Goal: Complete application form

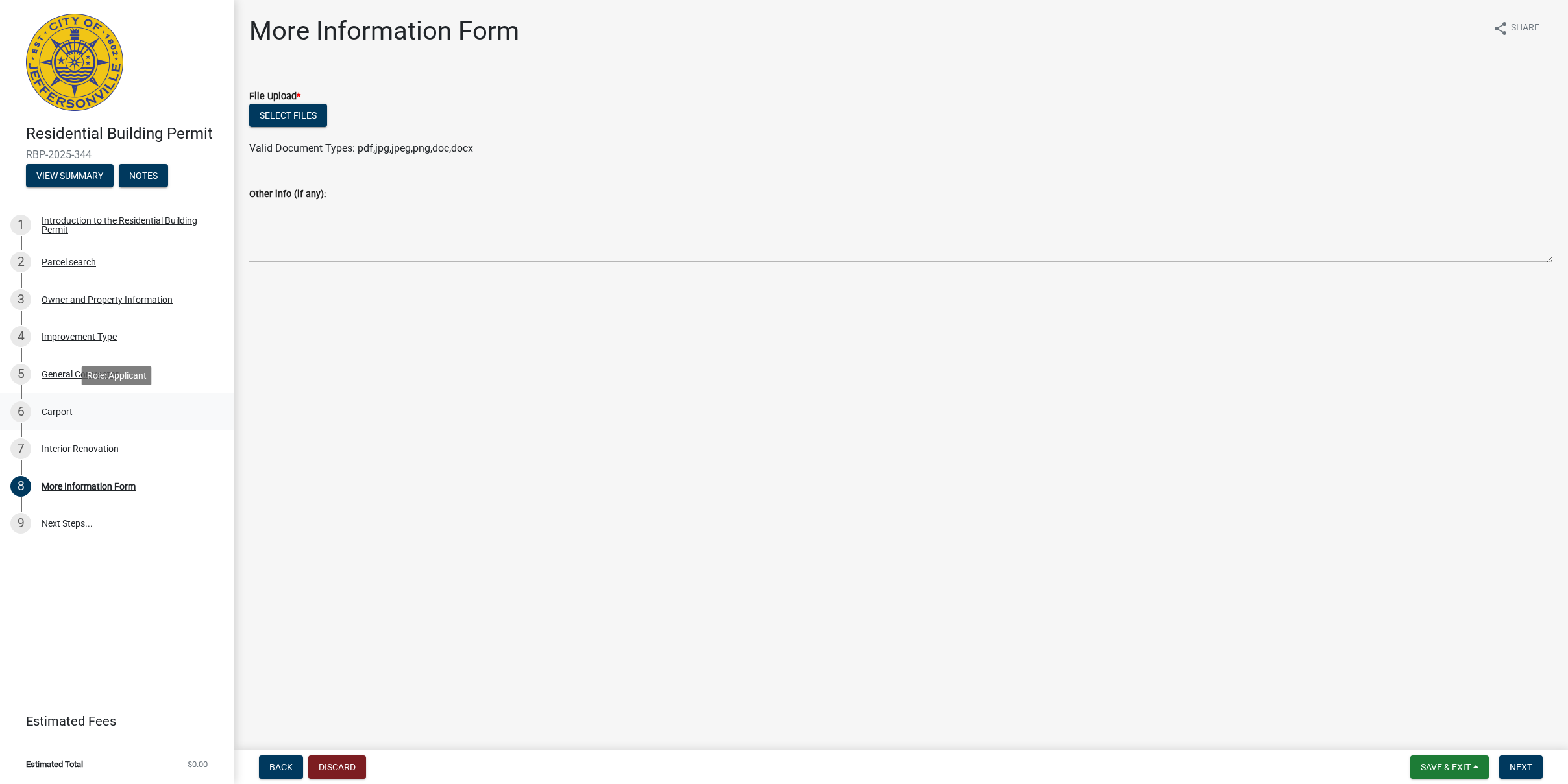
click at [59, 410] on div "Carport" at bounding box center [58, 412] width 31 height 9
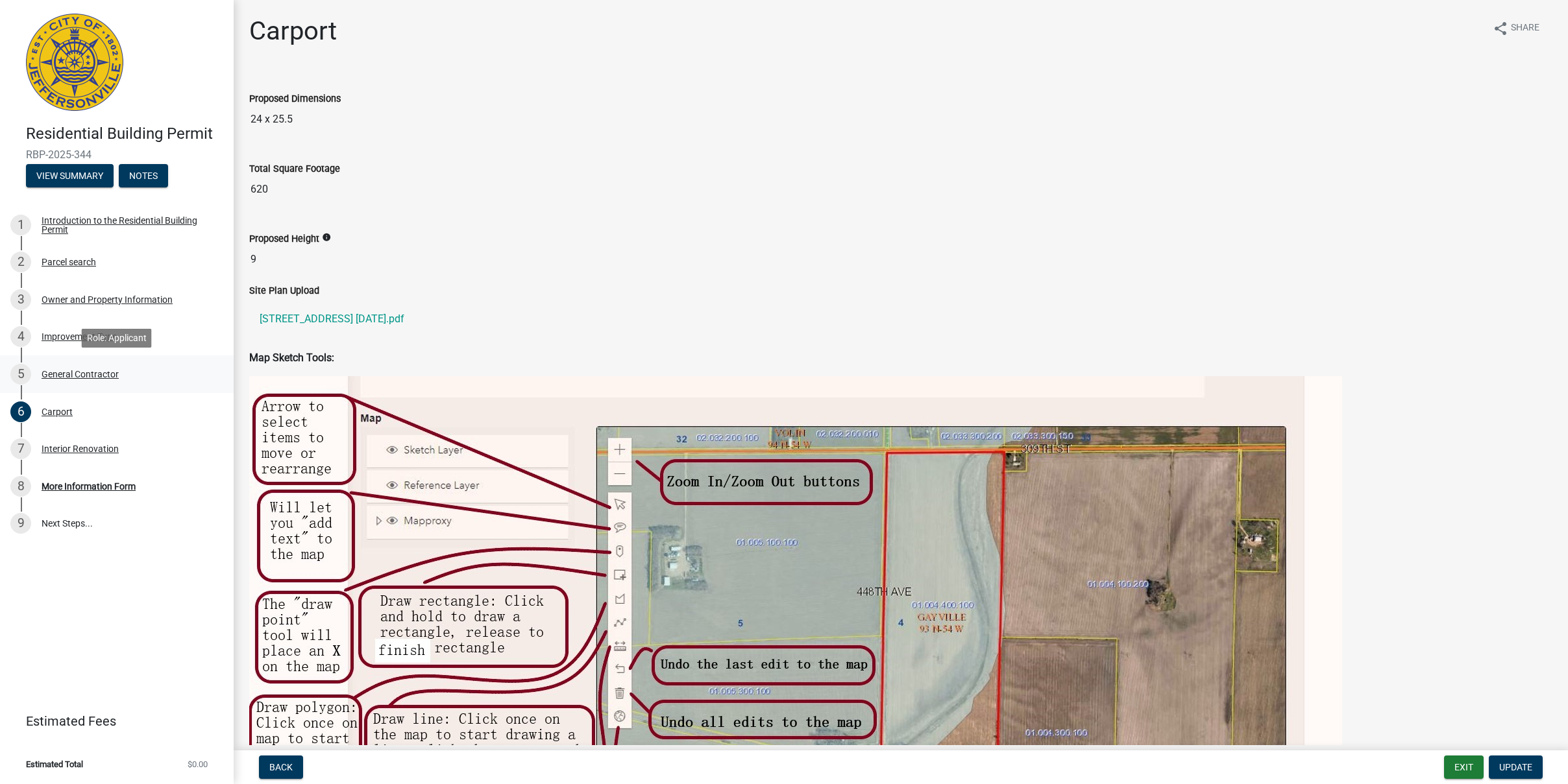
click at [68, 374] on div "General Contractor" at bounding box center [80, 374] width 78 height 9
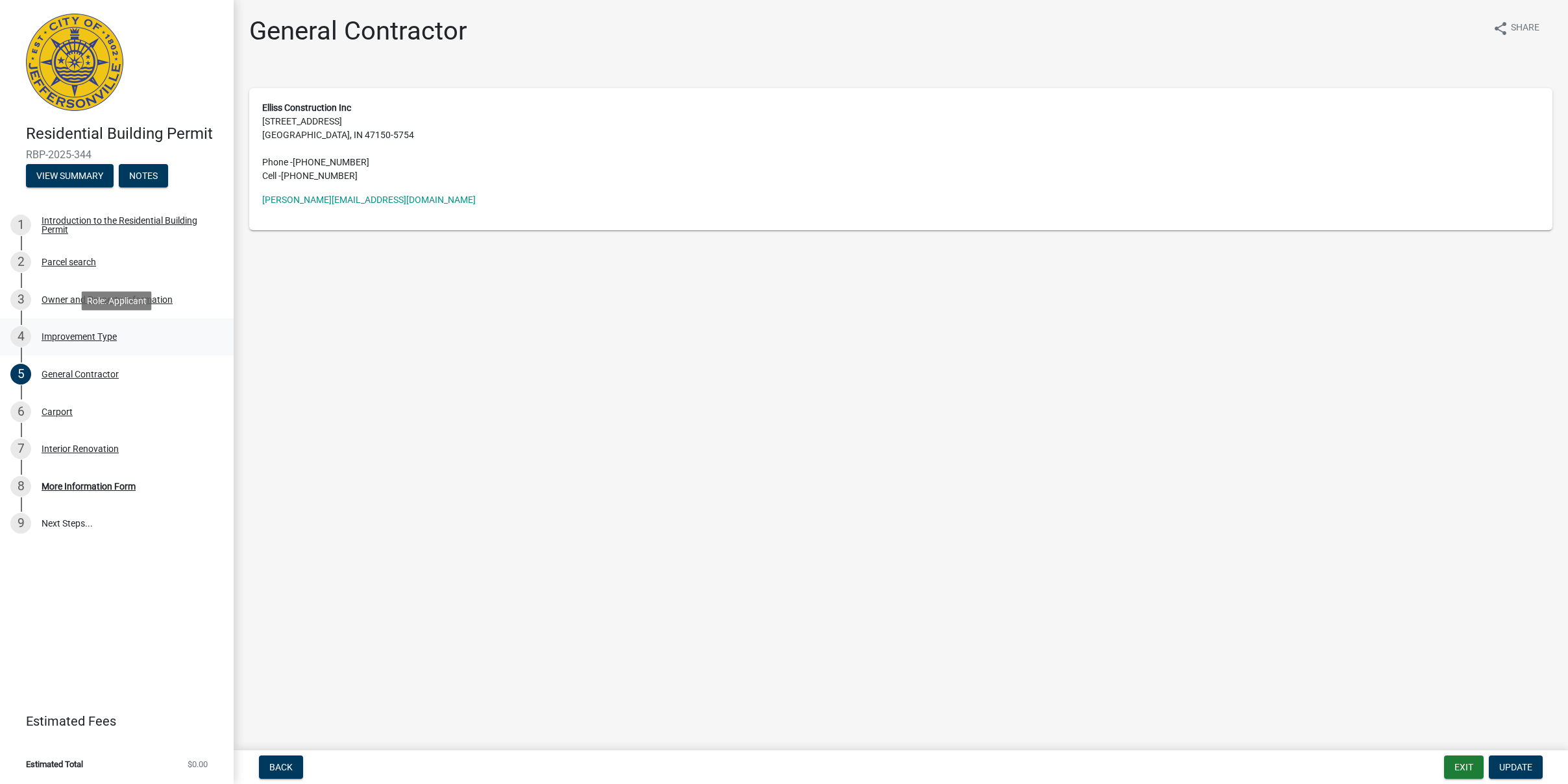
click at [64, 334] on div "Improvement Type" at bounding box center [79, 336] width 75 height 9
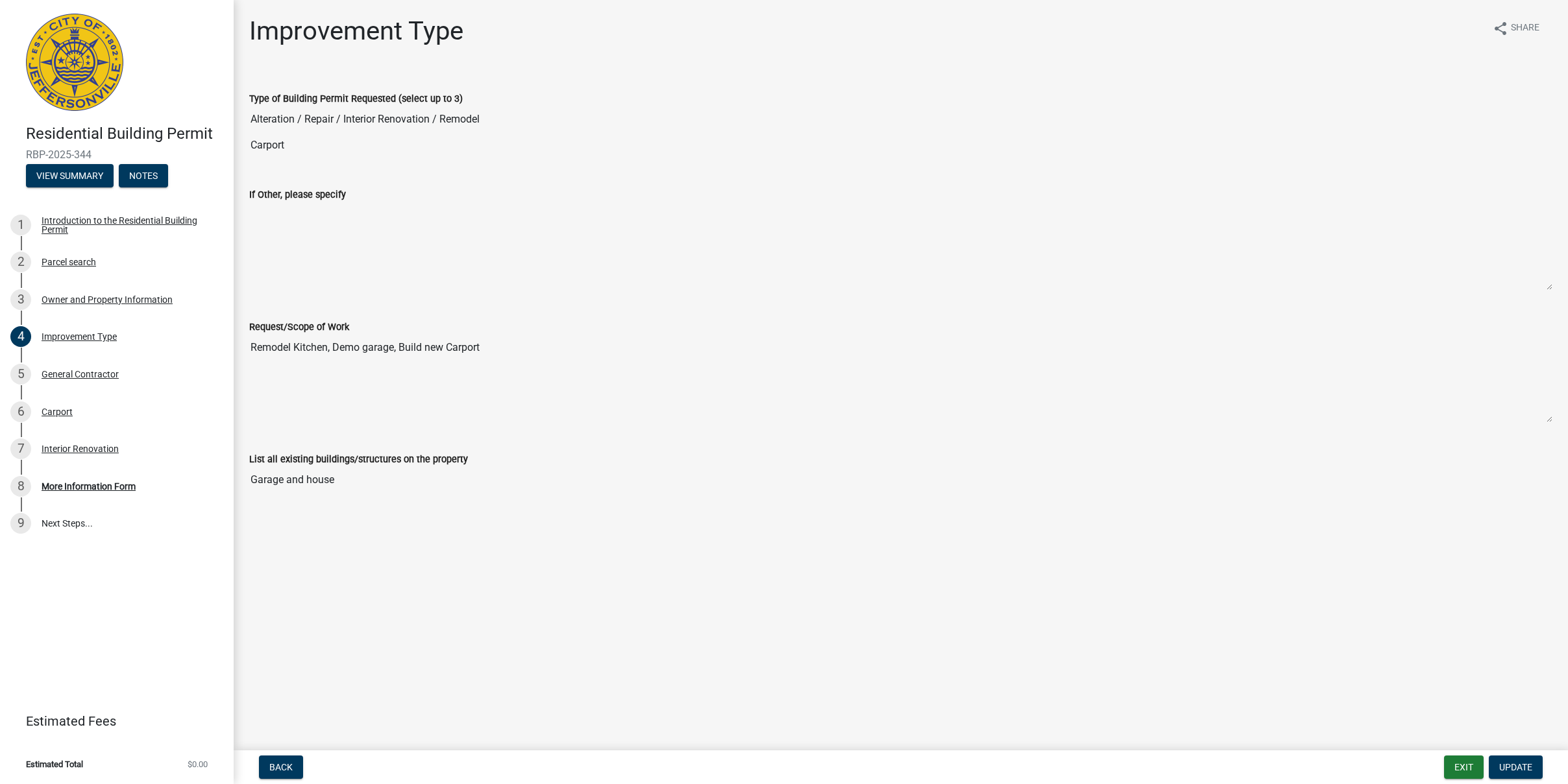
click at [458, 347] on textarea "Remodel Kitchen, Demo garage, Build new Carport" at bounding box center [900, 378] width 1303 height 88
click at [504, 348] on textarea "Remodel Kitchen, Demo garage, Build new Carport" at bounding box center [900, 378] width 1303 height 88
click at [490, 350] on textarea "Remodel Kitchen, Demo garage, Build new Carport" at bounding box center [900, 378] width 1303 height 88
click at [490, 349] on textarea "Remodel Kitchen, Demo garage, Build new Carport" at bounding box center [900, 378] width 1303 height 88
click at [488, 346] on textarea "Remodel Kitchen, Demo garage, Build new Carport" at bounding box center [900, 378] width 1303 height 88
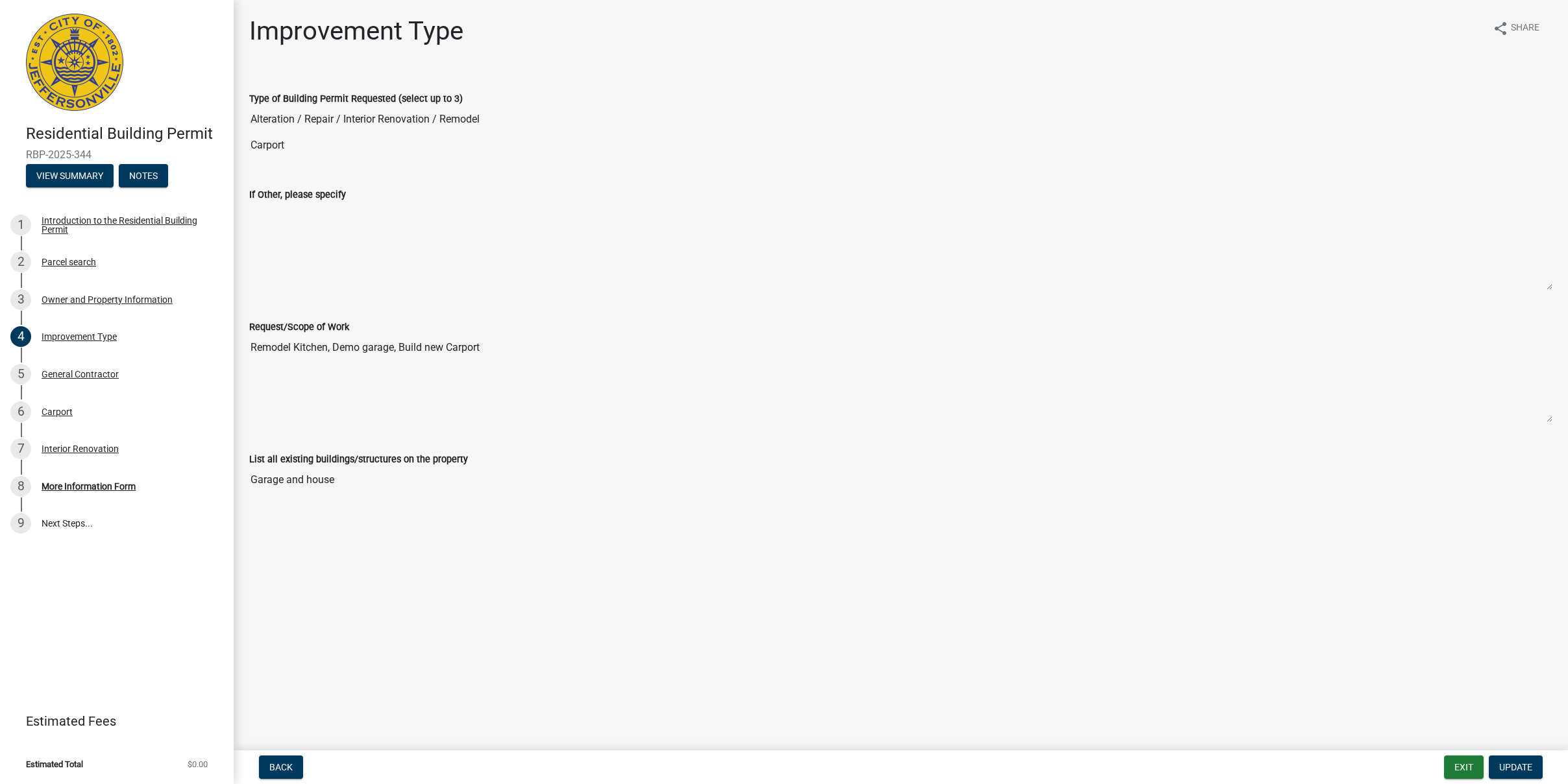
click at [488, 346] on textarea "Remodel Kitchen, Demo garage, Build new Carport" at bounding box center [900, 378] width 1303 height 88
click at [505, 344] on textarea "Remodel Kitchen, Demo garage, Build new Carport" at bounding box center [900, 378] width 1303 height 88
click at [499, 348] on textarea "Remodel Kitchen, Demo garage, Build new Carport" at bounding box center [900, 378] width 1303 height 88
click at [304, 196] on label "If Other, please specify" at bounding box center [297, 195] width 97 height 9
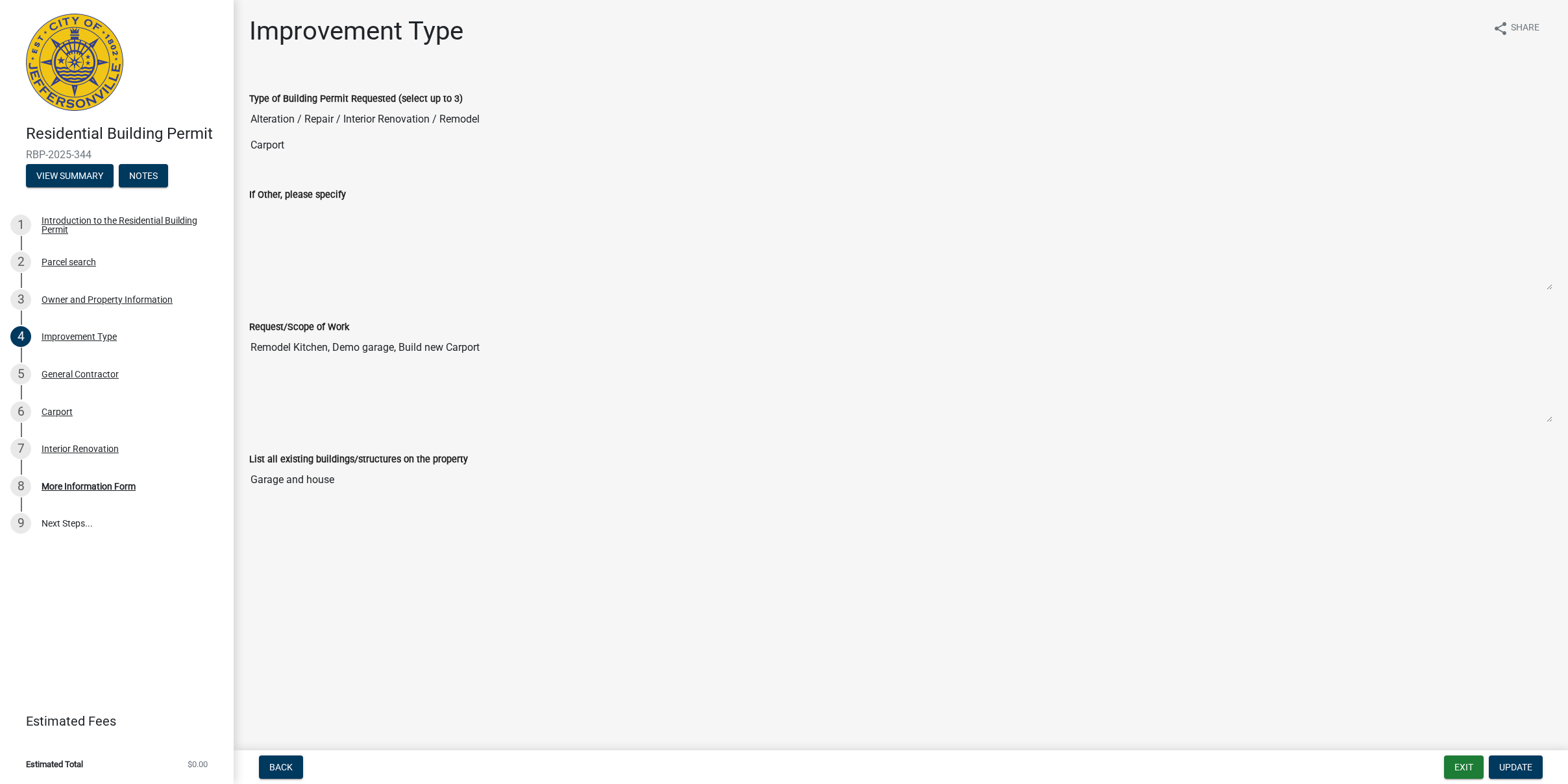
click at [304, 202] on textarea "If Other, please specify" at bounding box center [900, 246] width 1303 height 88
click at [309, 237] on textarea "If Other, please specify" at bounding box center [900, 246] width 1303 height 88
click at [305, 225] on textarea "If Other, please specify" at bounding box center [900, 246] width 1303 height 88
click at [304, 225] on textarea "If Other, please specify" at bounding box center [900, 246] width 1303 height 88
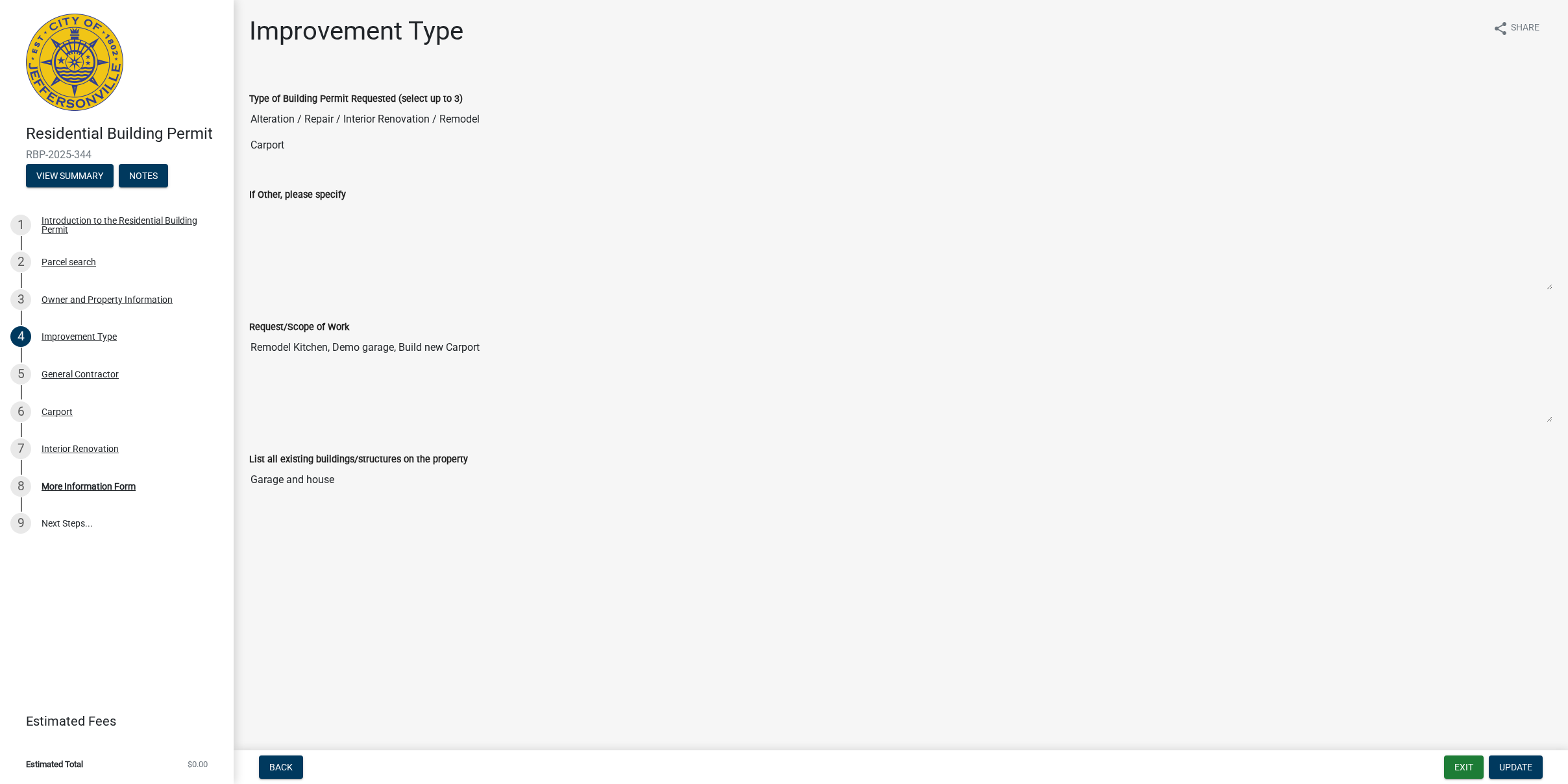
click at [304, 225] on textarea "If Other, please specify" at bounding box center [900, 246] width 1303 height 88
click at [90, 524] on link "9 Next Steps..." at bounding box center [117, 524] width 234 height 37
click at [67, 524] on link "9 Next Steps..." at bounding box center [117, 524] width 234 height 37
click at [24, 367] on div "5" at bounding box center [21, 375] width 21 height 21
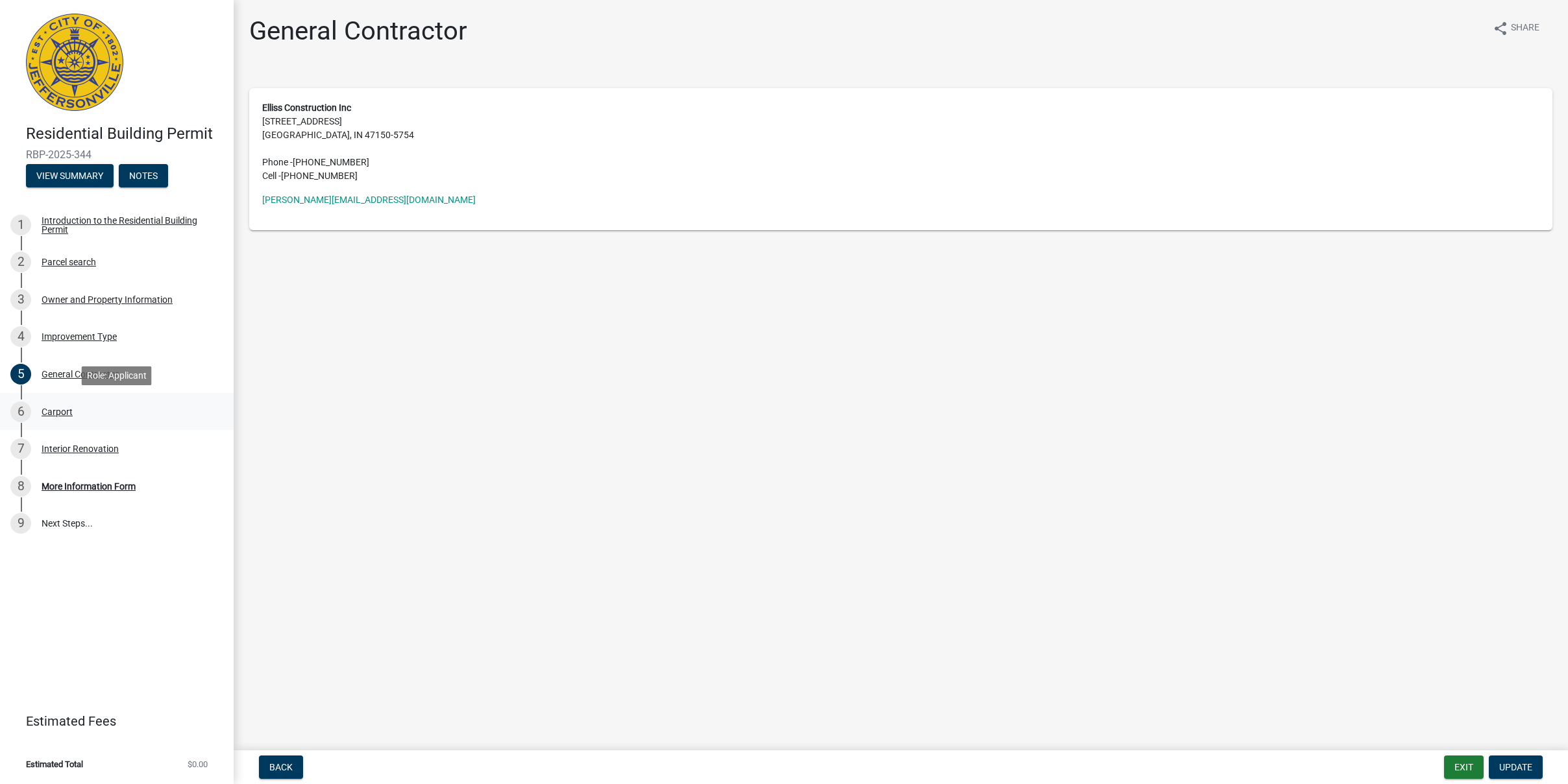
click at [19, 416] on div "6" at bounding box center [21, 412] width 21 height 21
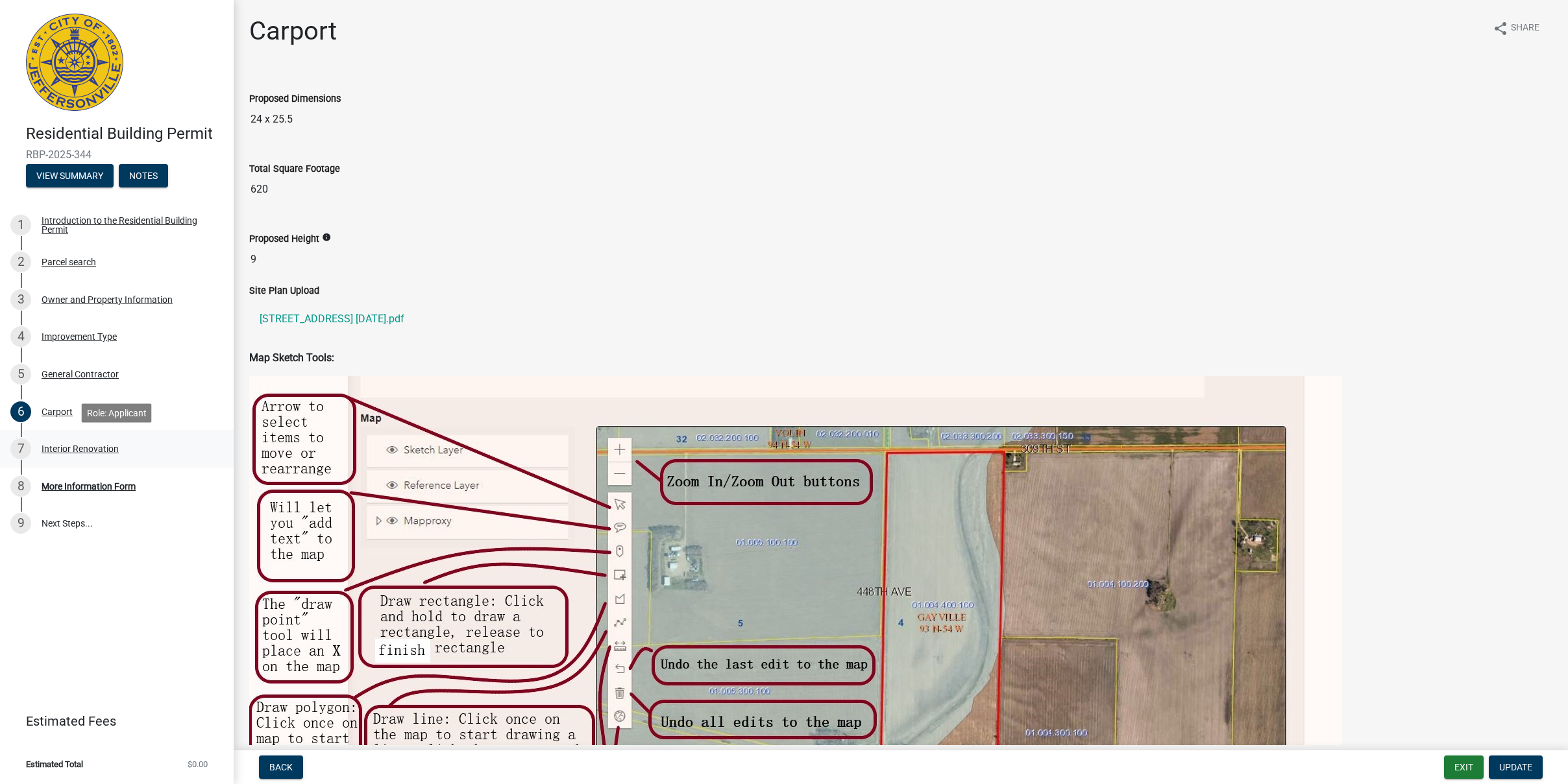
click at [16, 443] on div "7" at bounding box center [21, 449] width 21 height 21
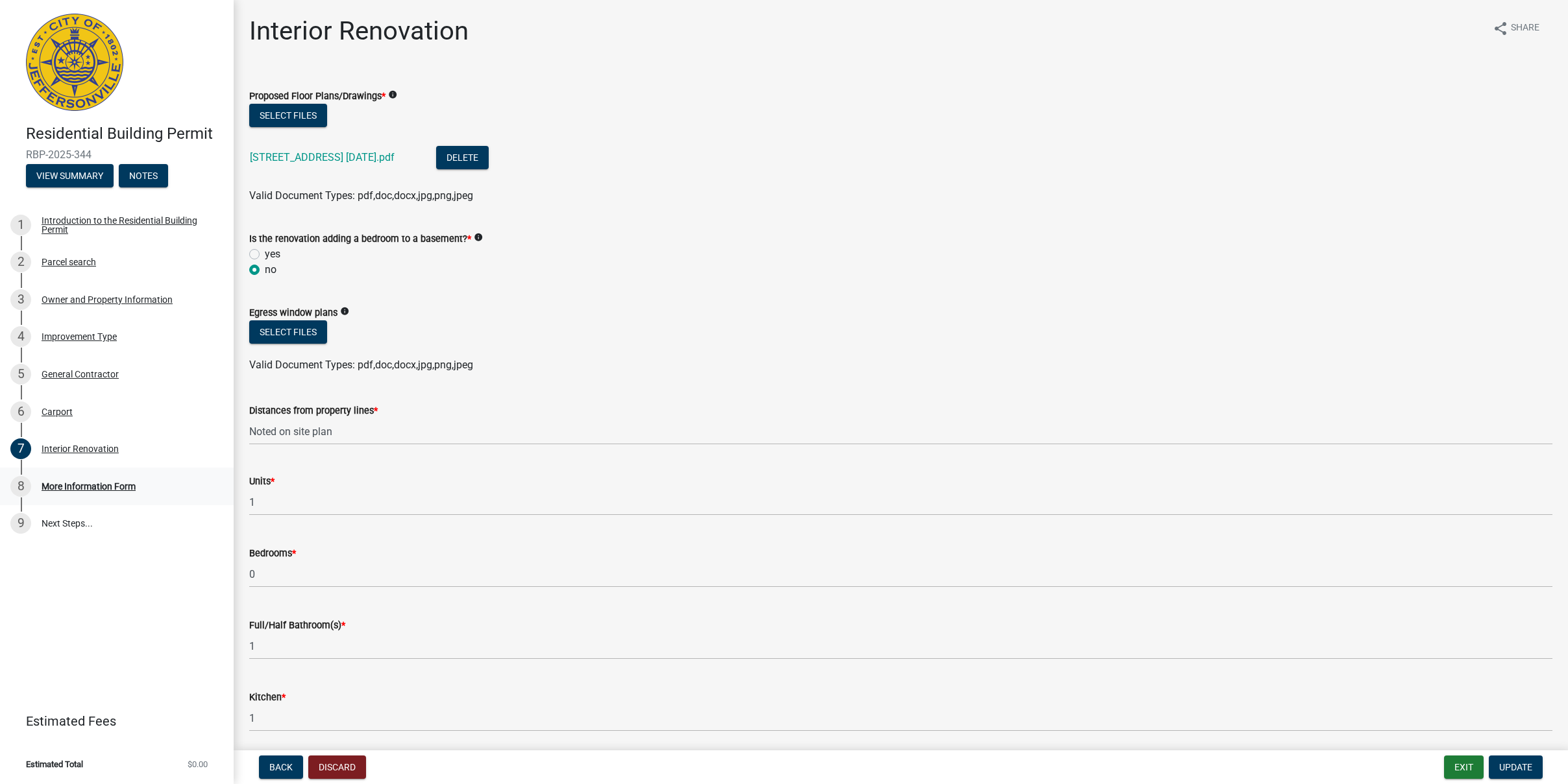
click at [18, 482] on div "8" at bounding box center [21, 487] width 21 height 21
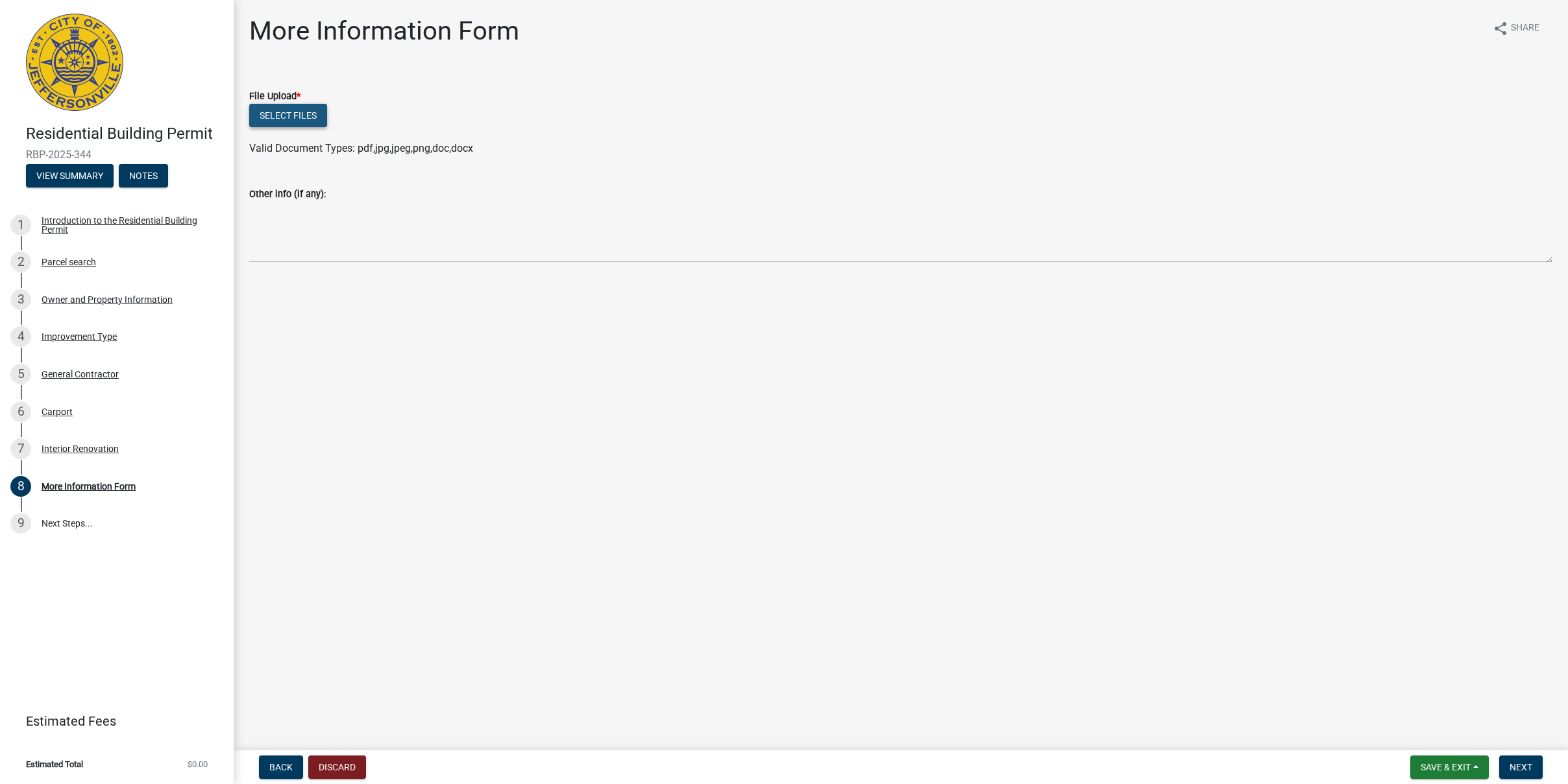
click at [288, 119] on button "Select files" at bounding box center [288, 115] width 78 height 24
click at [280, 194] on label "Other info (if any):" at bounding box center [288, 194] width 77 height 9
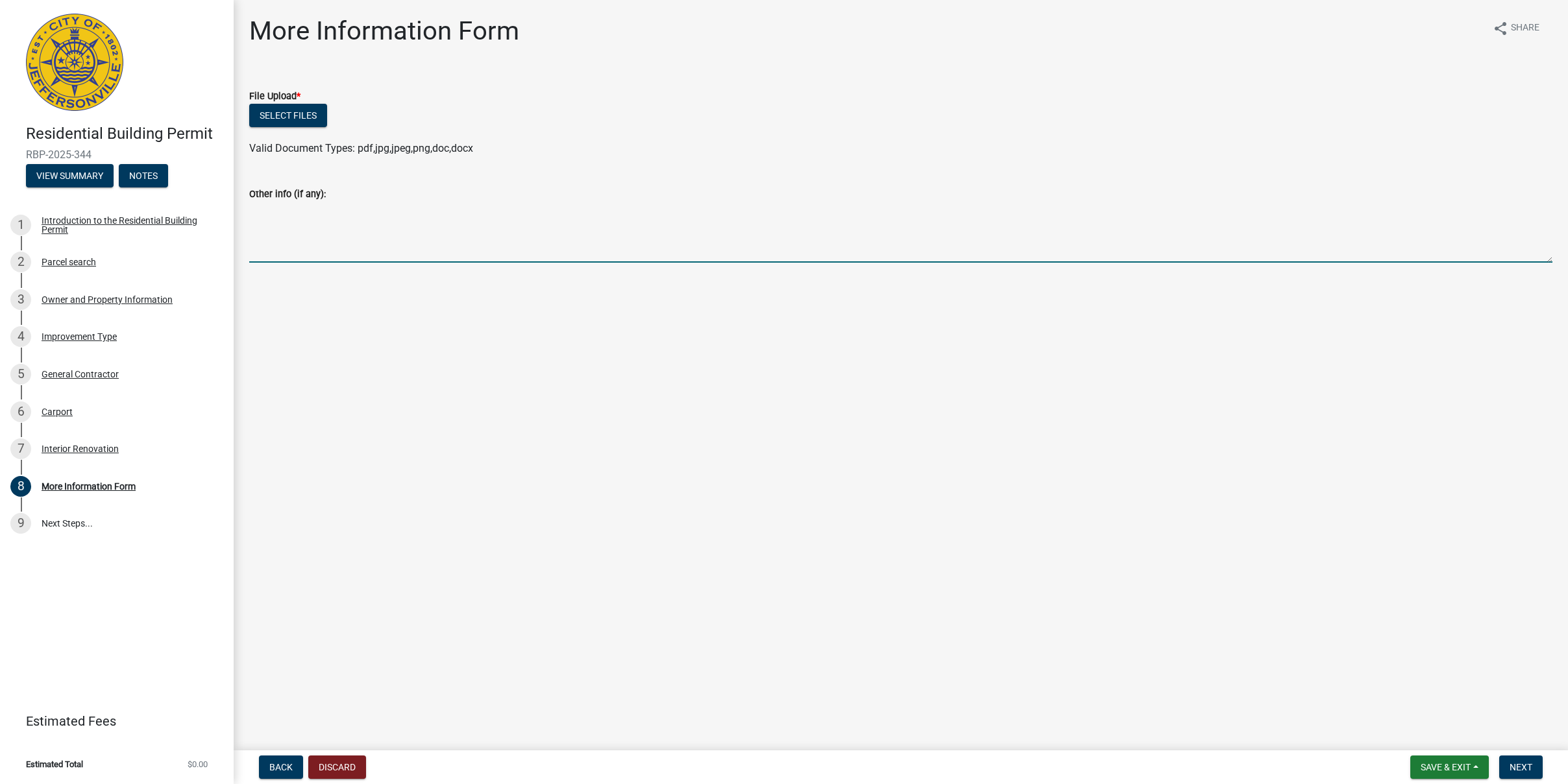
click at [280, 202] on textarea "Other info (if any):" at bounding box center [900, 233] width 1303 height 61
click at [479, 209] on textarea "There is an existing garage/carport & driveway" at bounding box center [900, 233] width 1303 height 61
paste textarea "added is for personal use, They like to do a lot of gardening and outdoor stuff."
click at [295, 220] on textarea "There is an existing garage/carport & driveway, we are using the same driveway.…" at bounding box center [900, 233] width 1303 height 61
click at [1530, 764] on span "Next" at bounding box center [1521, 767] width 23 height 10
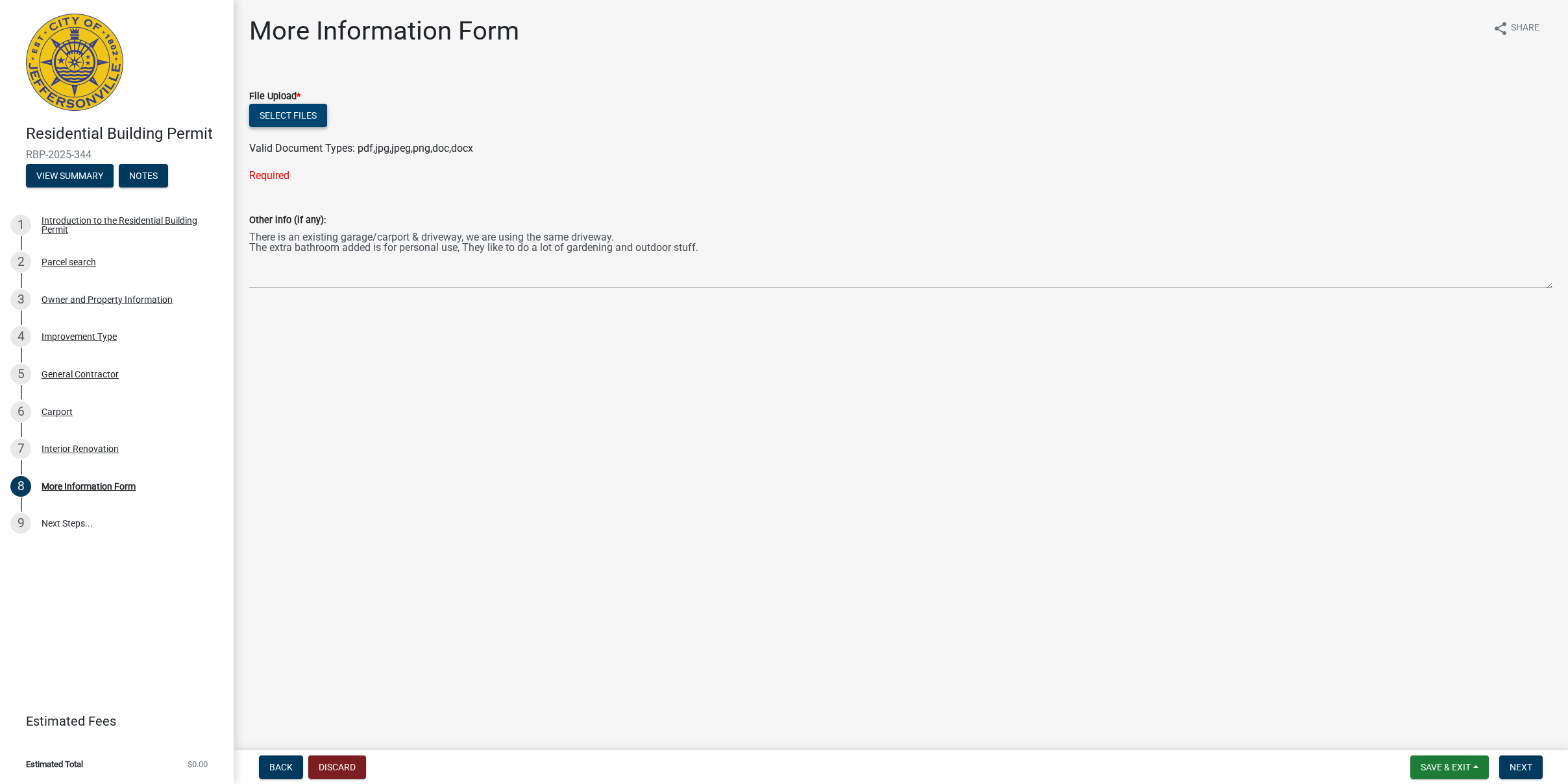
click at [302, 107] on button "Select files" at bounding box center [288, 115] width 78 height 24
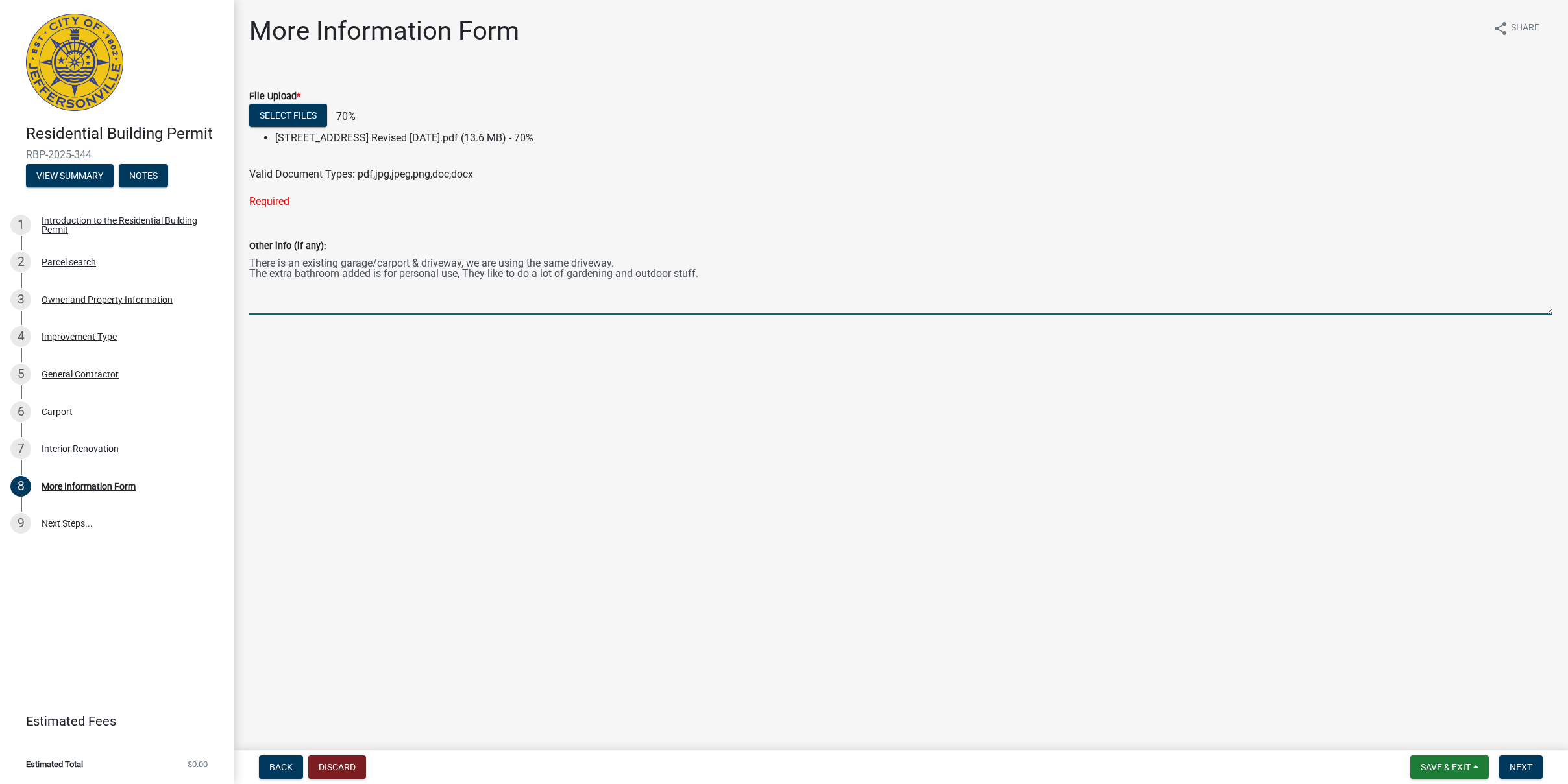
click at [292, 272] on textarea "There is an existing garage/carport & driveway, we are using the same driveway.…" at bounding box center [900, 284] width 1303 height 61
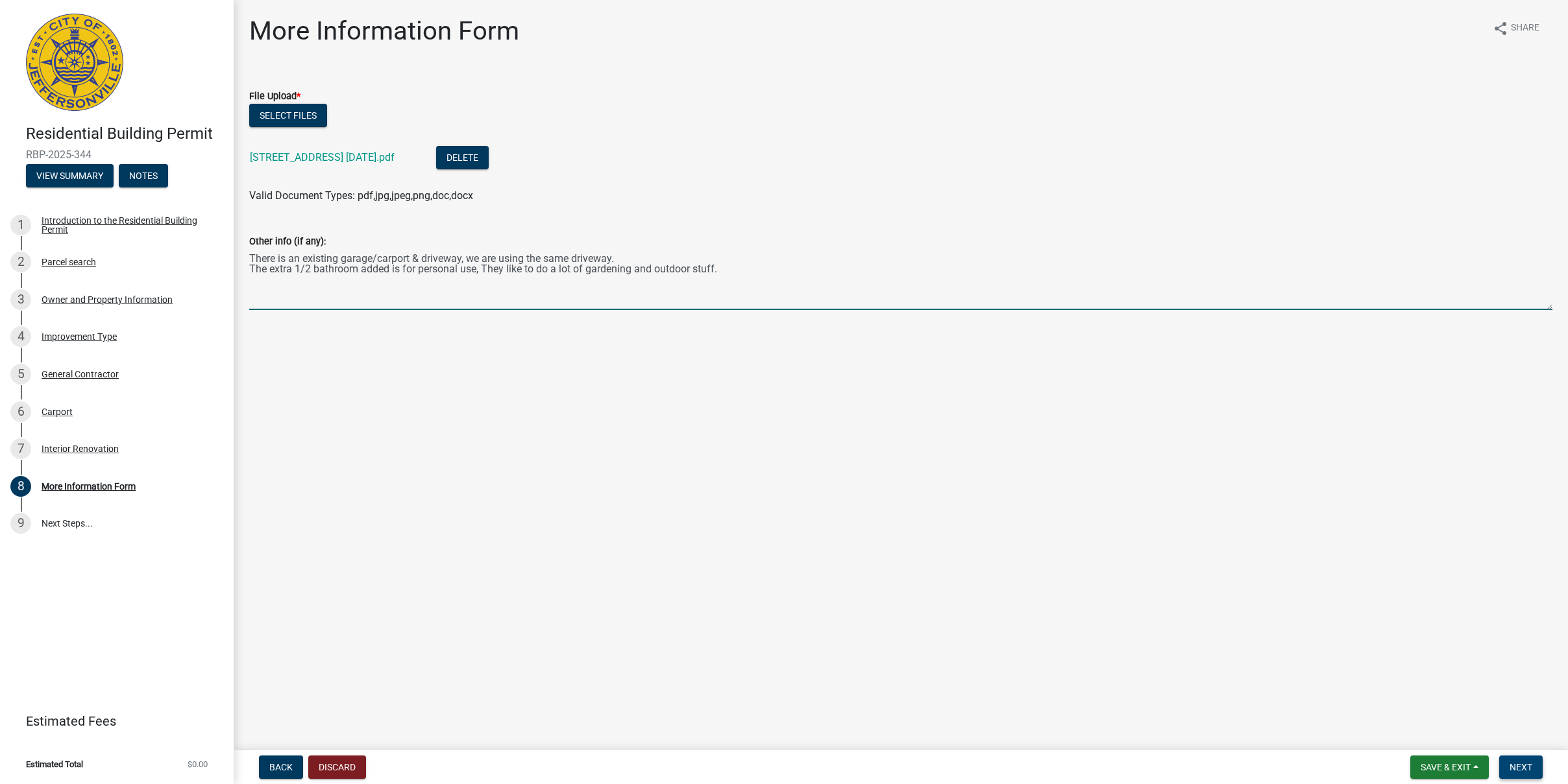
type textarea "There is an existing garage/carport & driveway, we are using the same driveway.…"
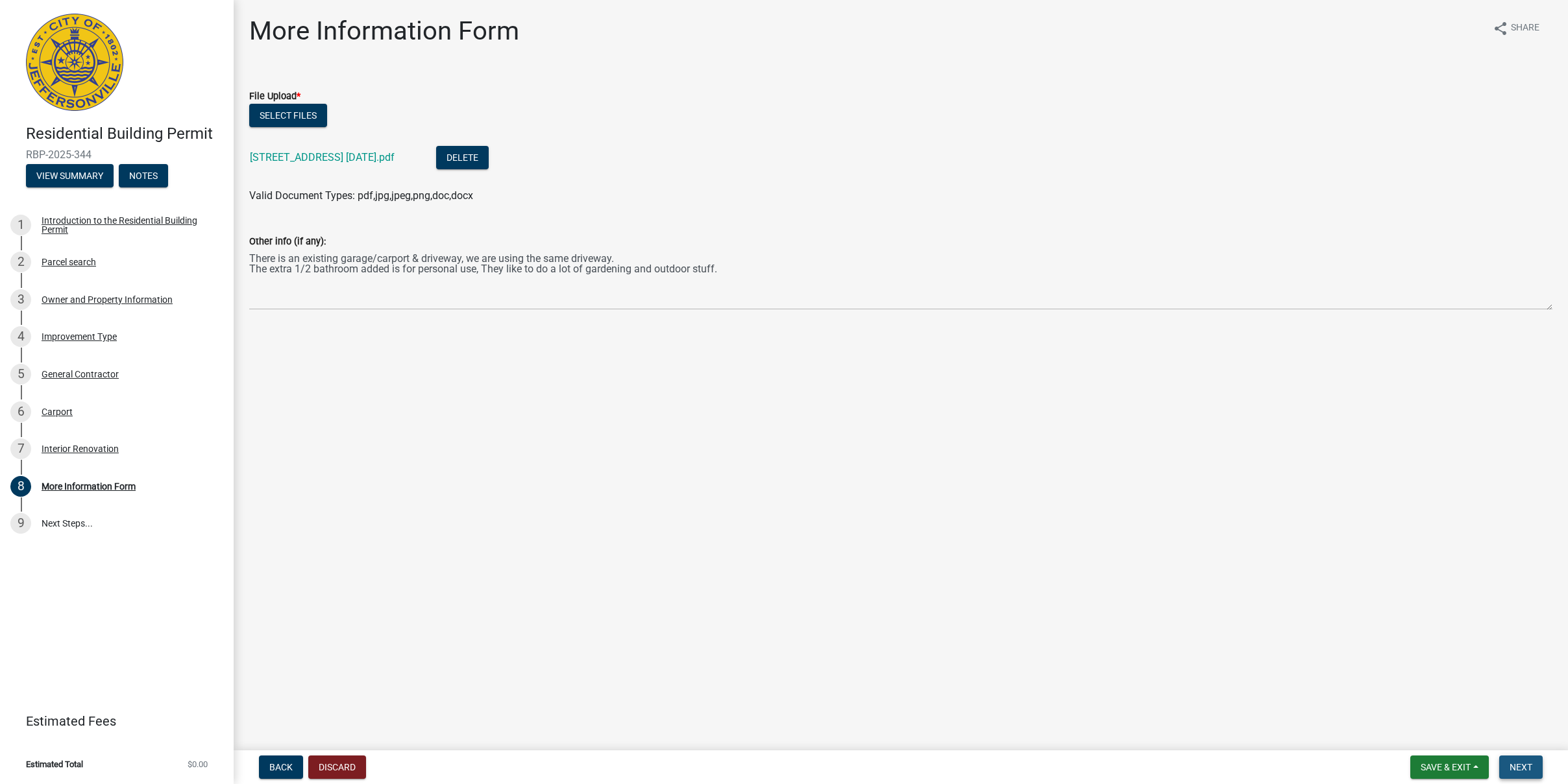
click at [1534, 771] on button "Next" at bounding box center [1521, 767] width 44 height 24
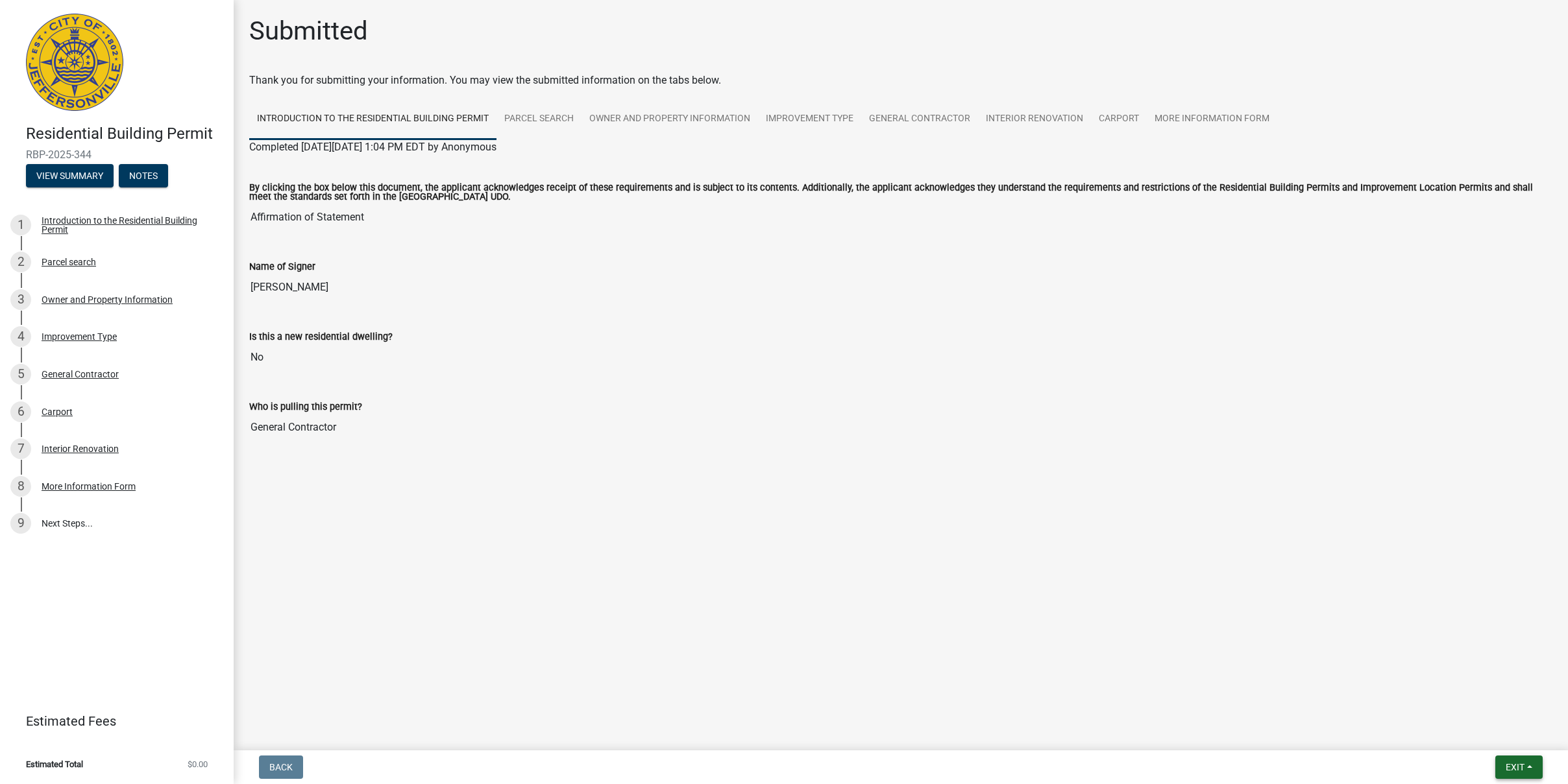
click at [1523, 772] on span "Exit" at bounding box center [1516, 767] width 19 height 10
click at [1484, 731] on button "Save & Exit" at bounding box center [1491, 733] width 104 height 31
